Goal: Task Accomplishment & Management: Use online tool/utility

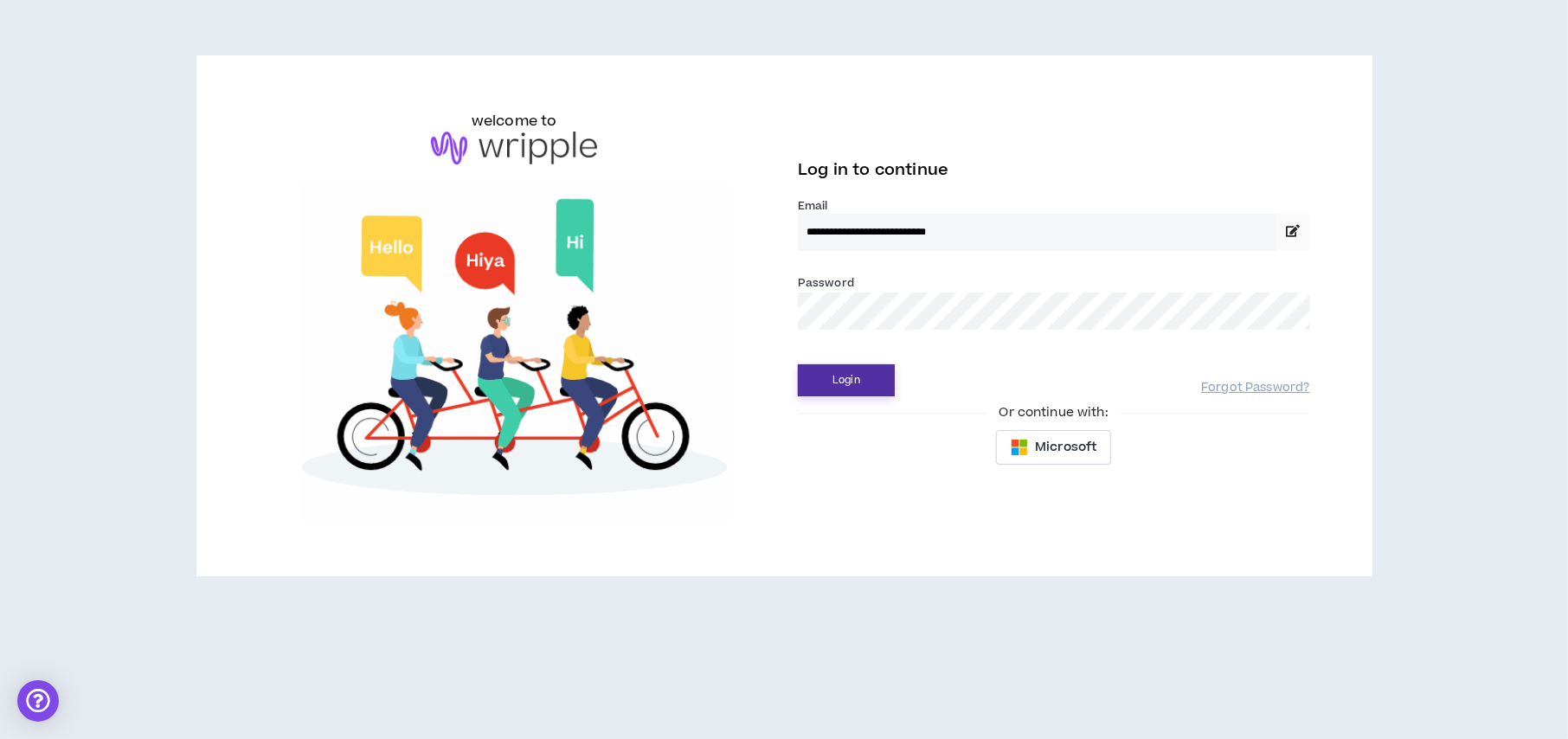
click at [805, 370] on button "Login" at bounding box center [846, 381] width 97 height 32
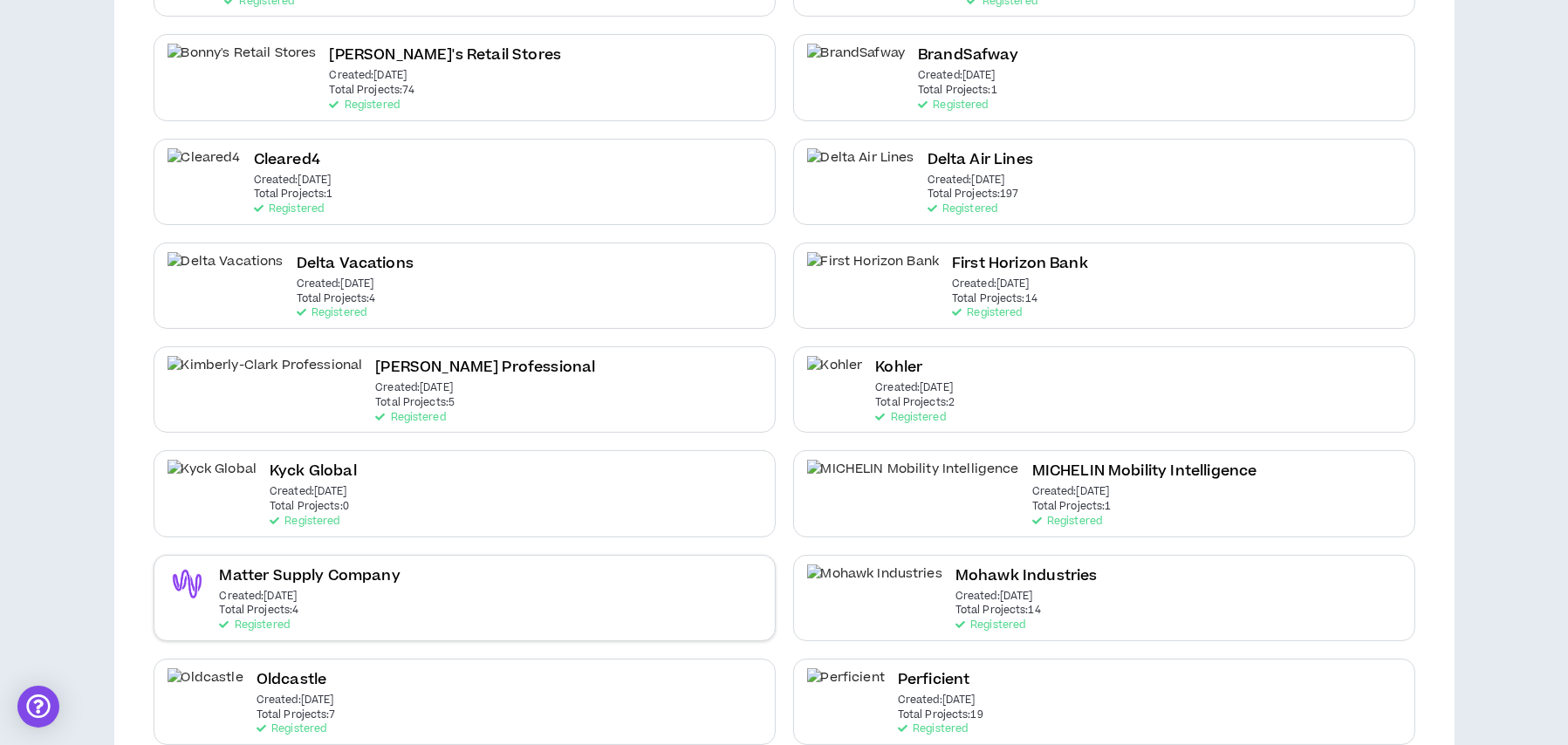
scroll to position [174, 0]
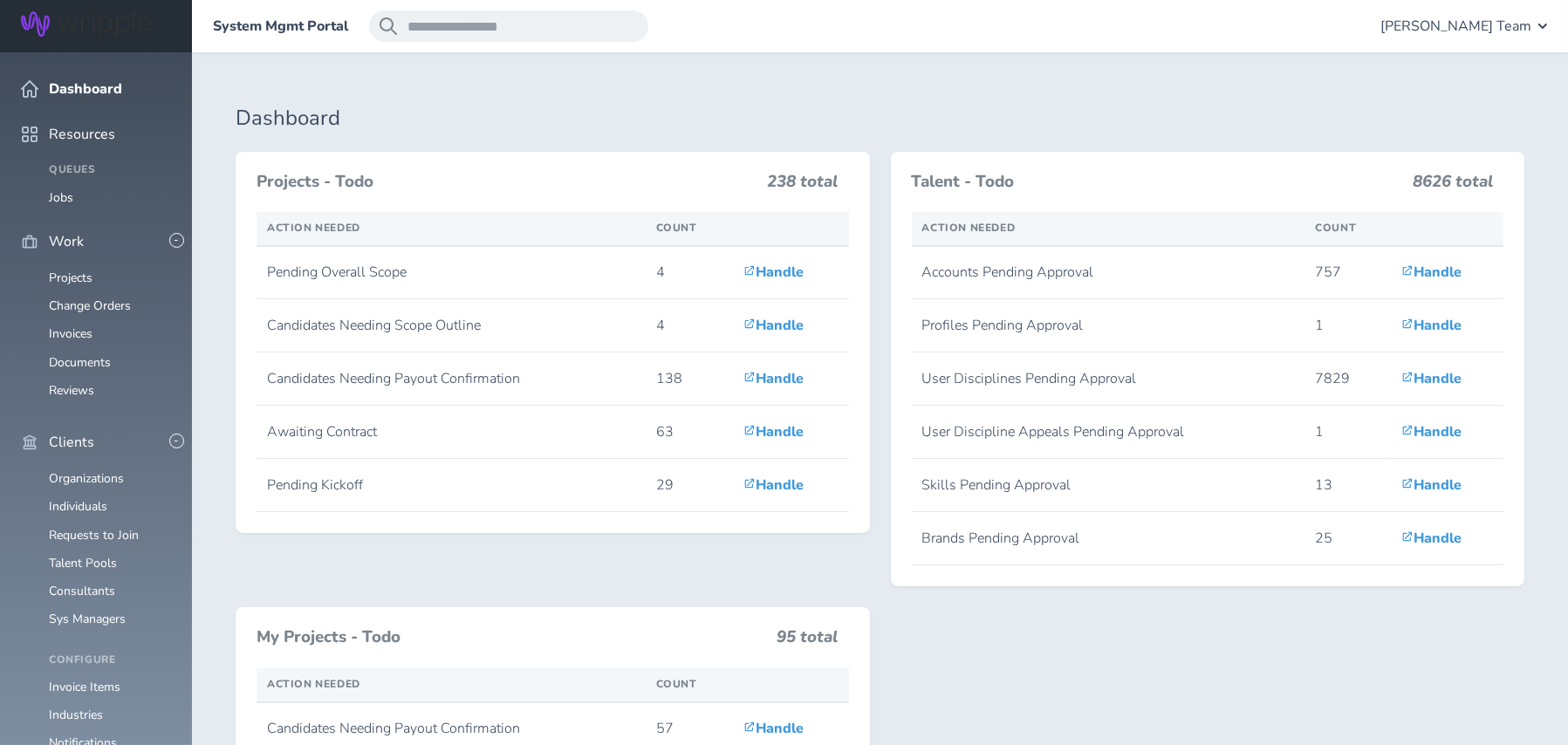
scroll to position [349, 0]
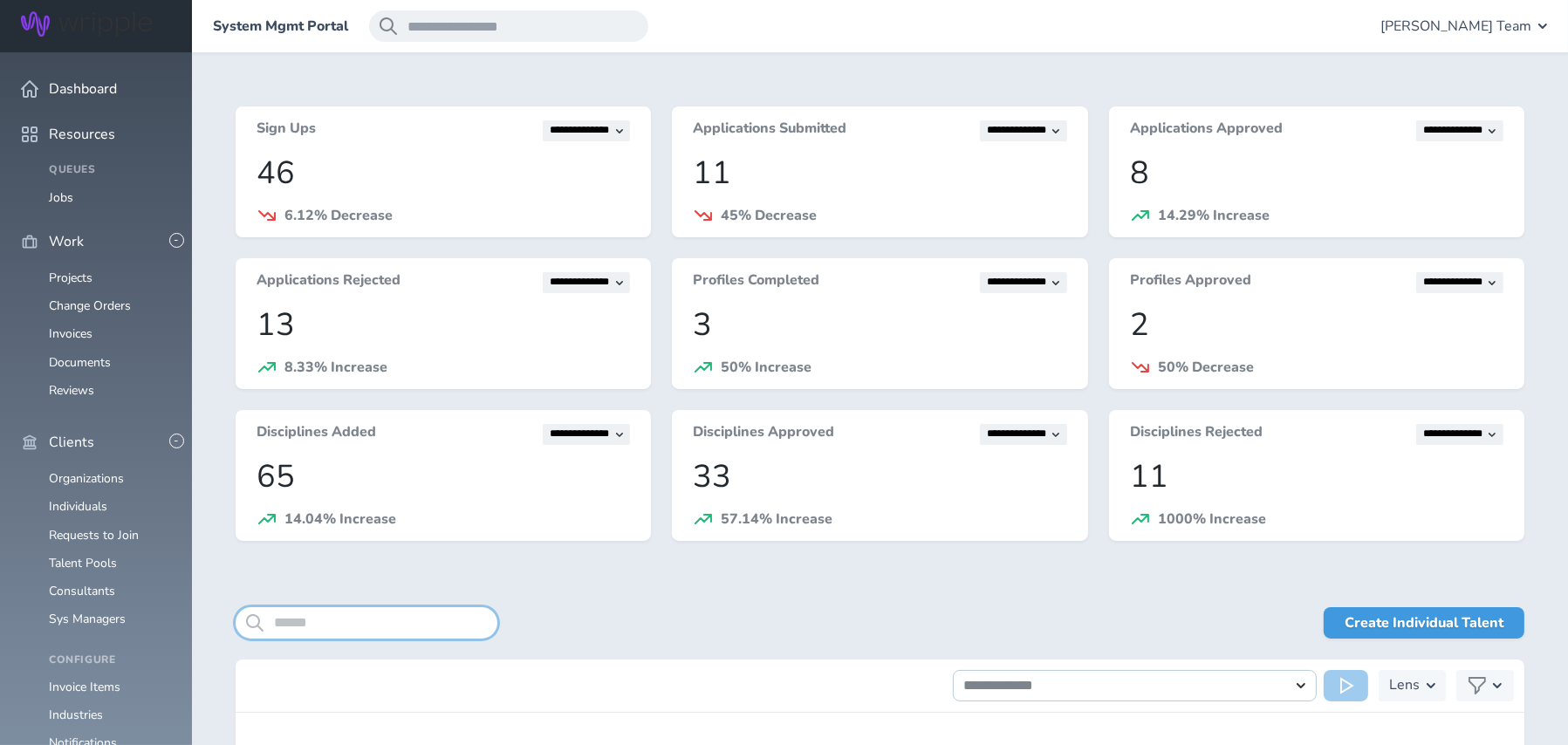
click at [345, 614] on input "search" at bounding box center [367, 623] width 262 height 32
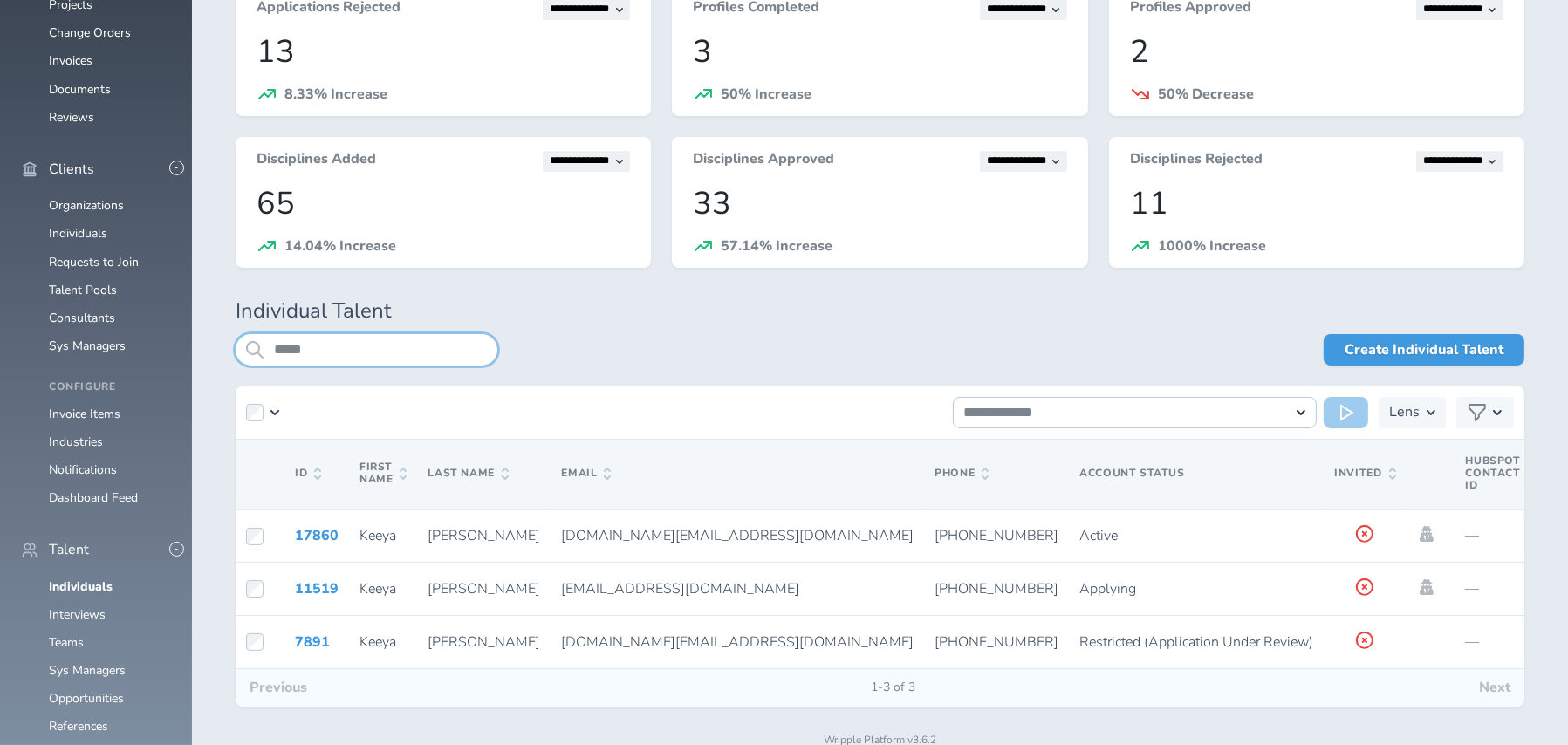
scroll to position [334, 0]
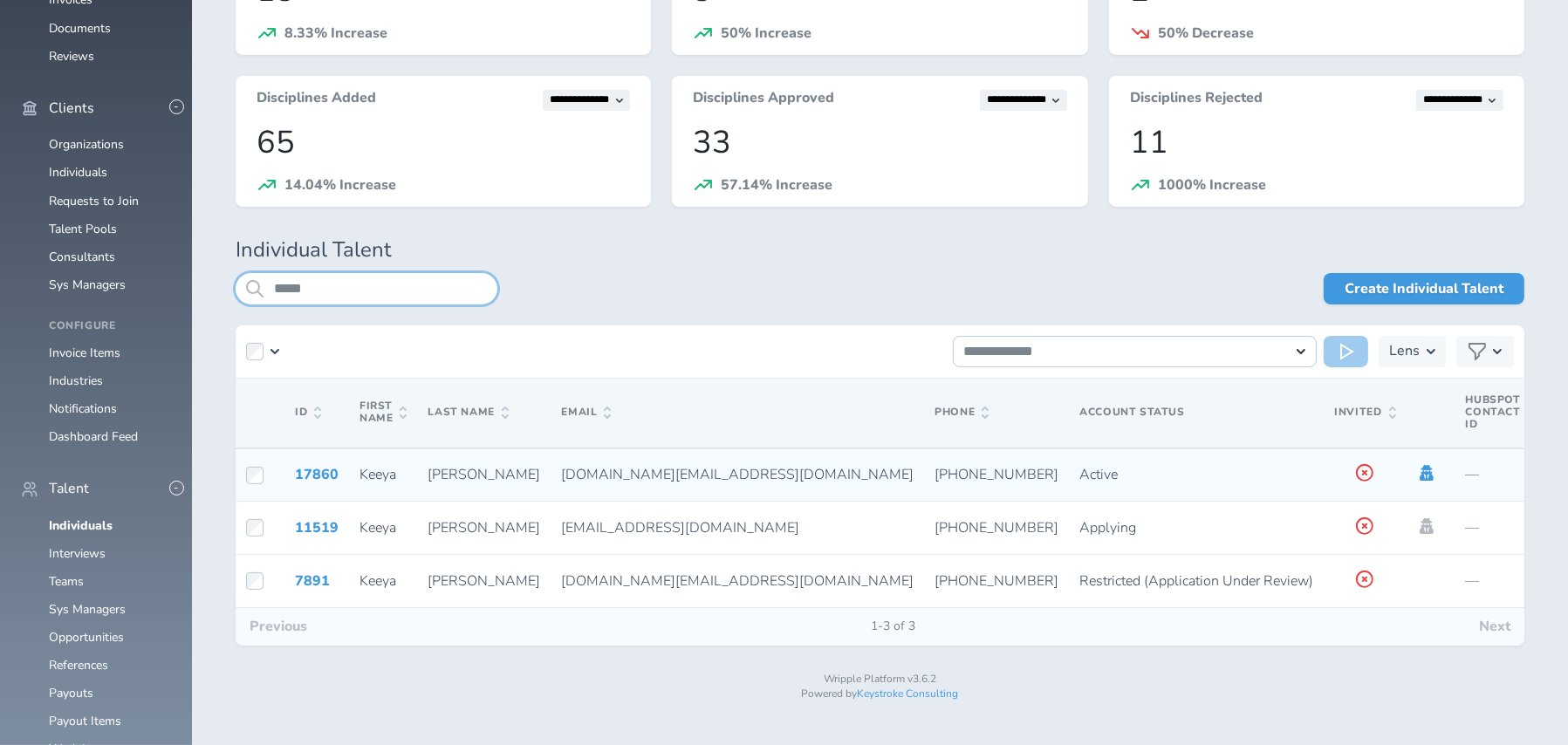
type input "*****"
click at [1420, 474] on icon at bounding box center [1426, 472] width 14 height 15
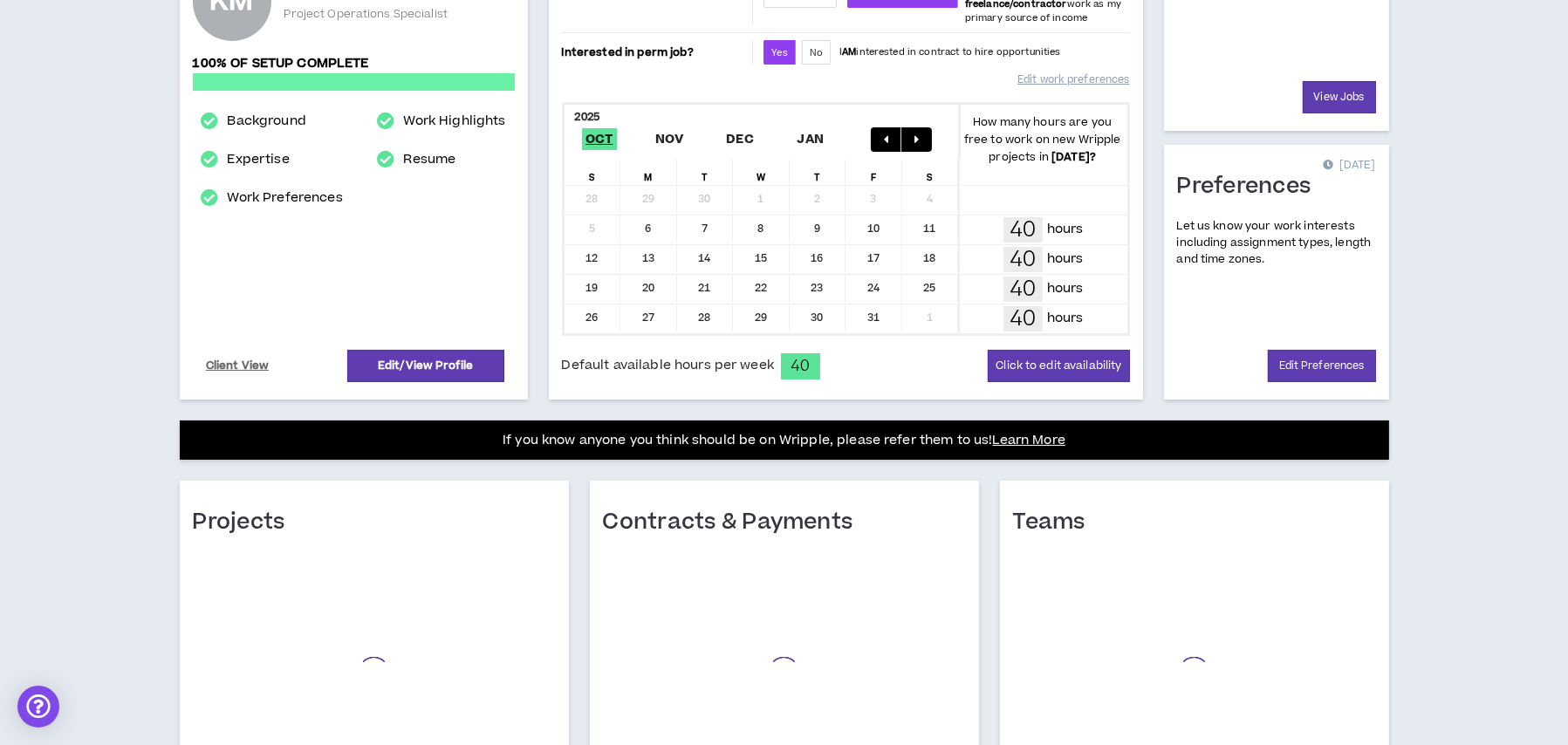
scroll to position [394, 0]
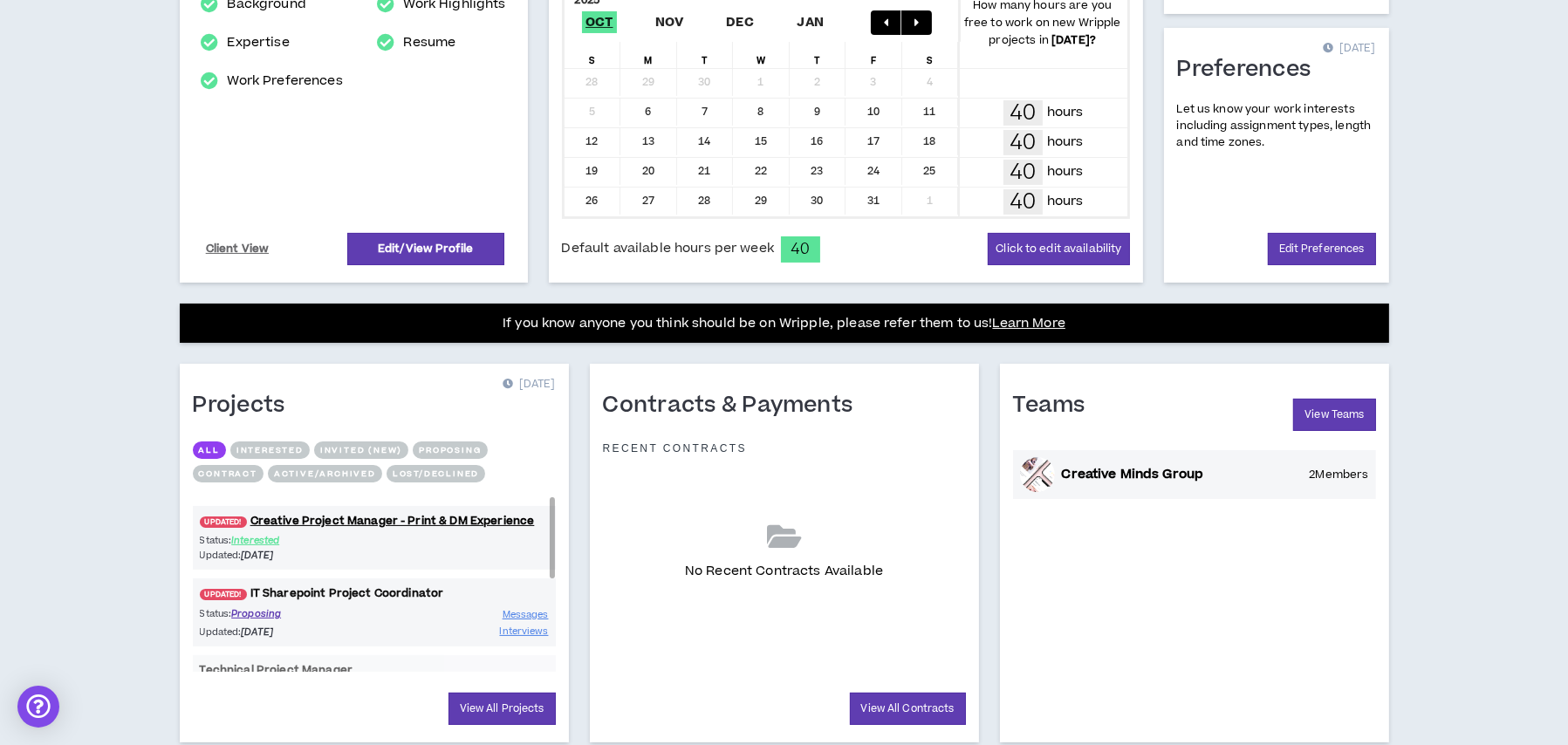
click at [383, 591] on link "UPDATED! IT Sharepoint Project Coordinator" at bounding box center [375, 593] width 363 height 16
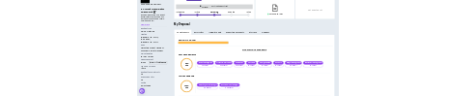
scroll to position [387, 0]
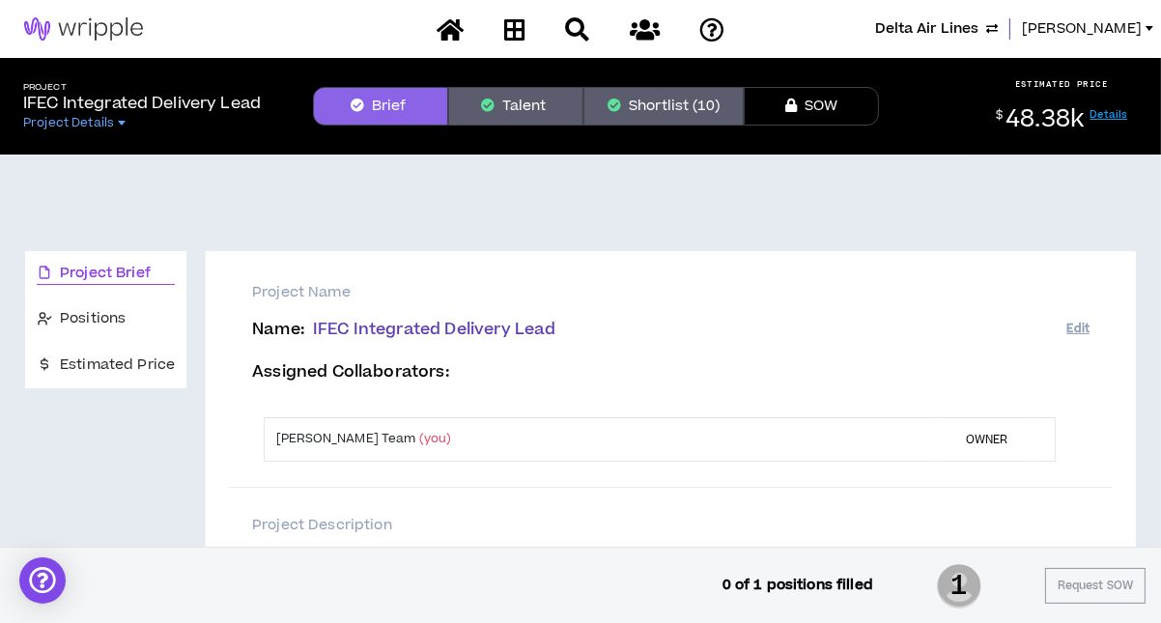
click at [974, 28] on span "Delta Air Lines" at bounding box center [926, 28] width 103 height 21
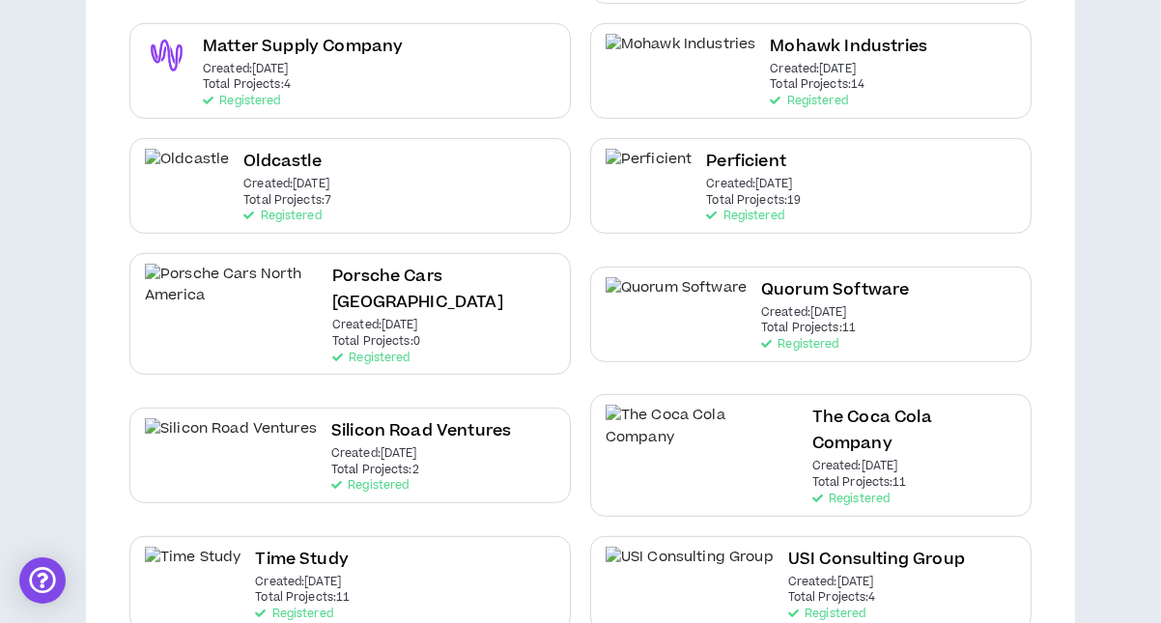
scroll to position [1015, 0]
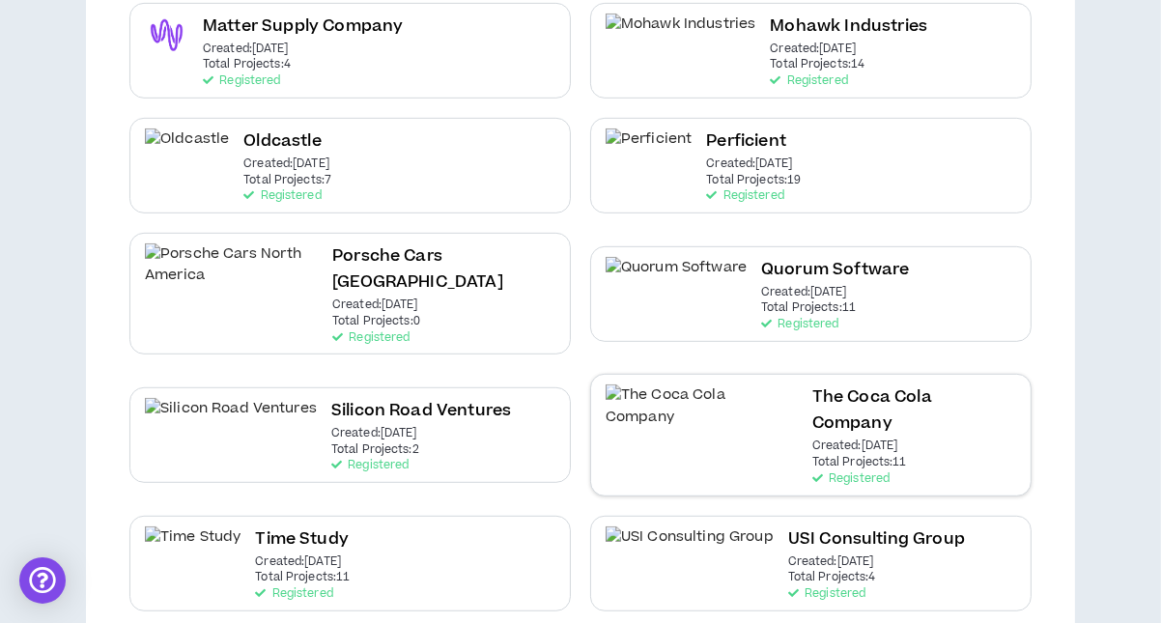
click at [863, 440] on p "Created: [DATE]" at bounding box center [856, 447] width 86 height 14
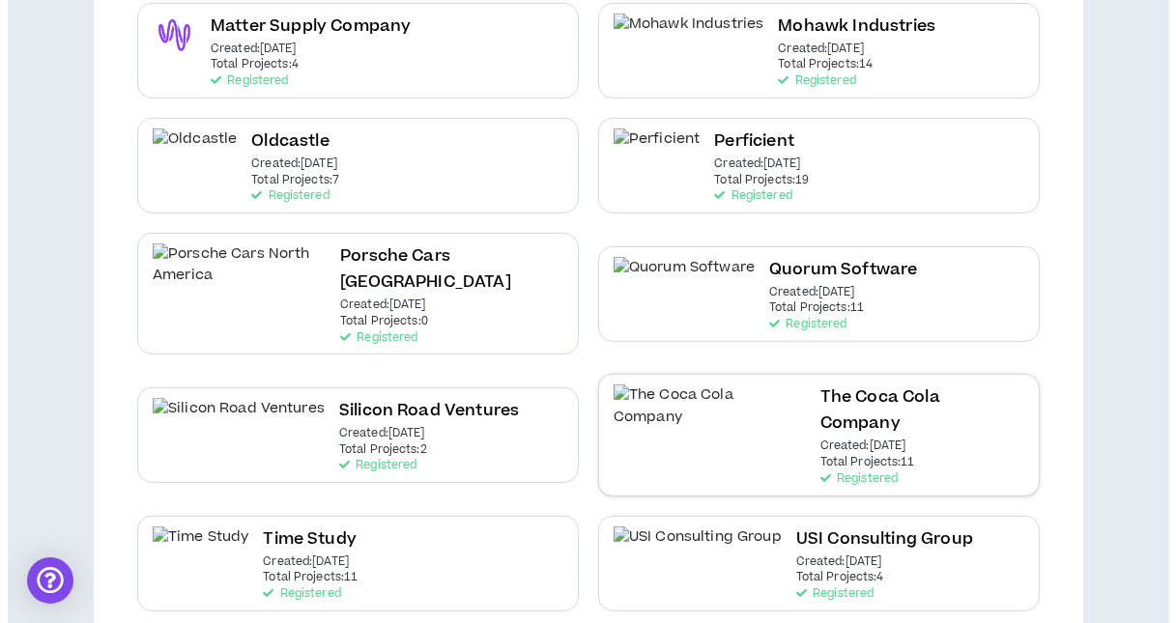
scroll to position [0, 0]
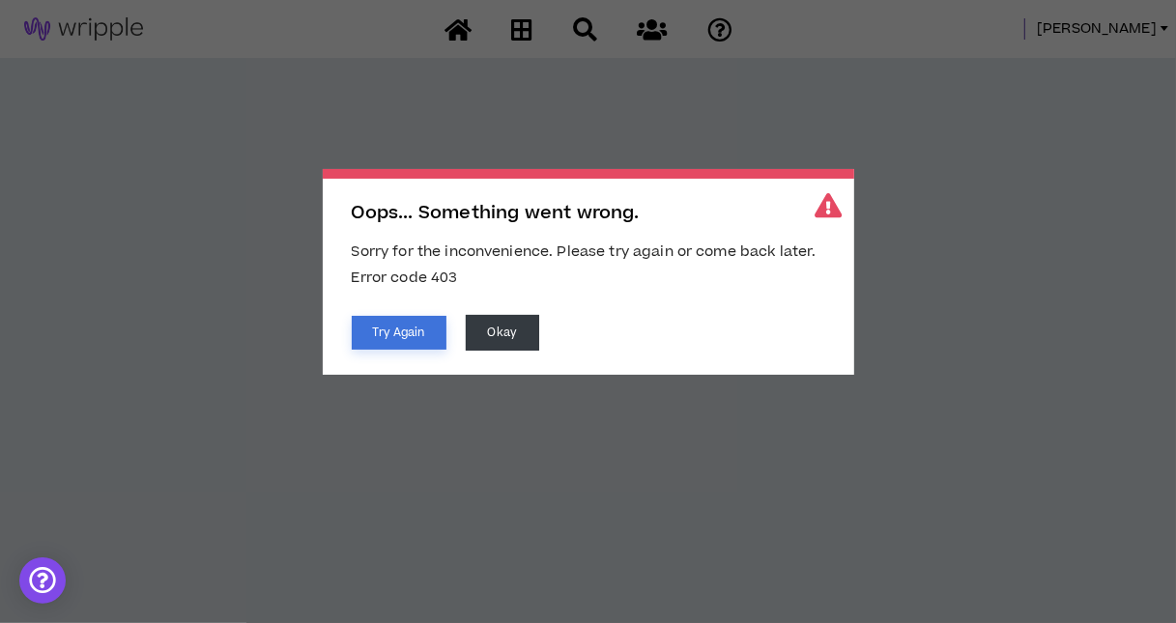
click at [420, 325] on button "Try Again" at bounding box center [399, 333] width 95 height 34
